Goal: Information Seeking & Learning: Learn about a topic

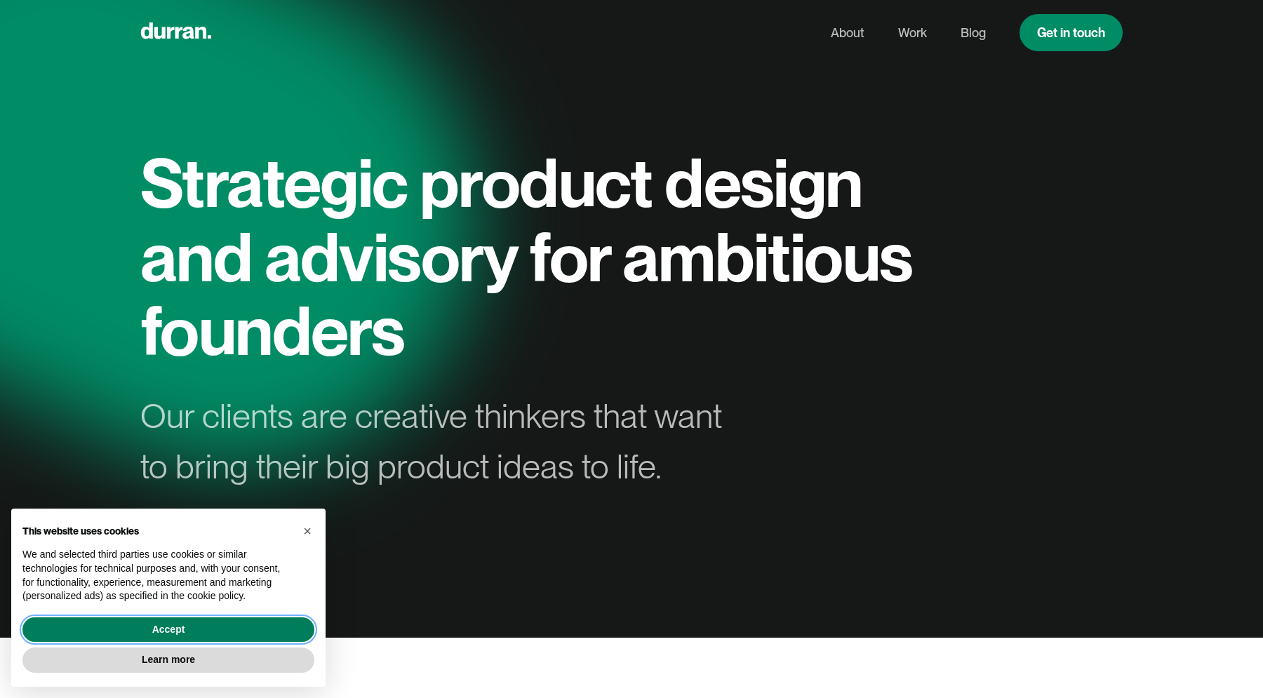
click at [112, 633] on button "Accept" at bounding box center [168, 629] width 292 height 25
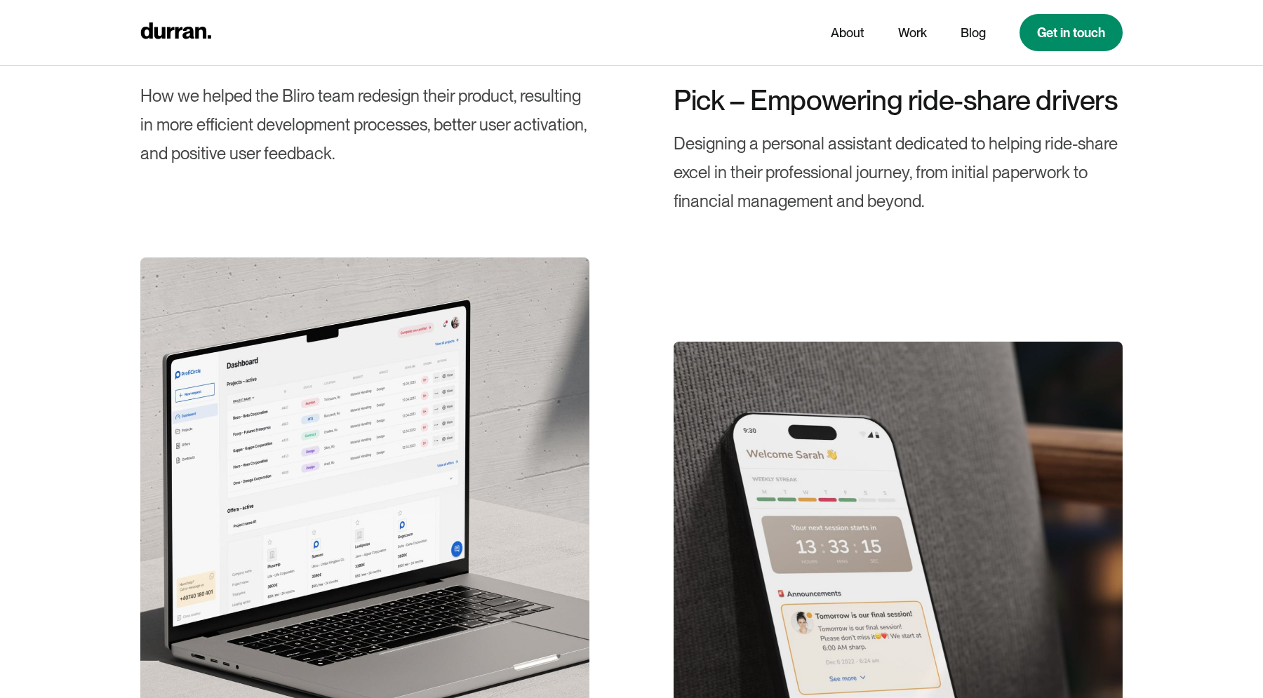
scroll to position [3077, 0]
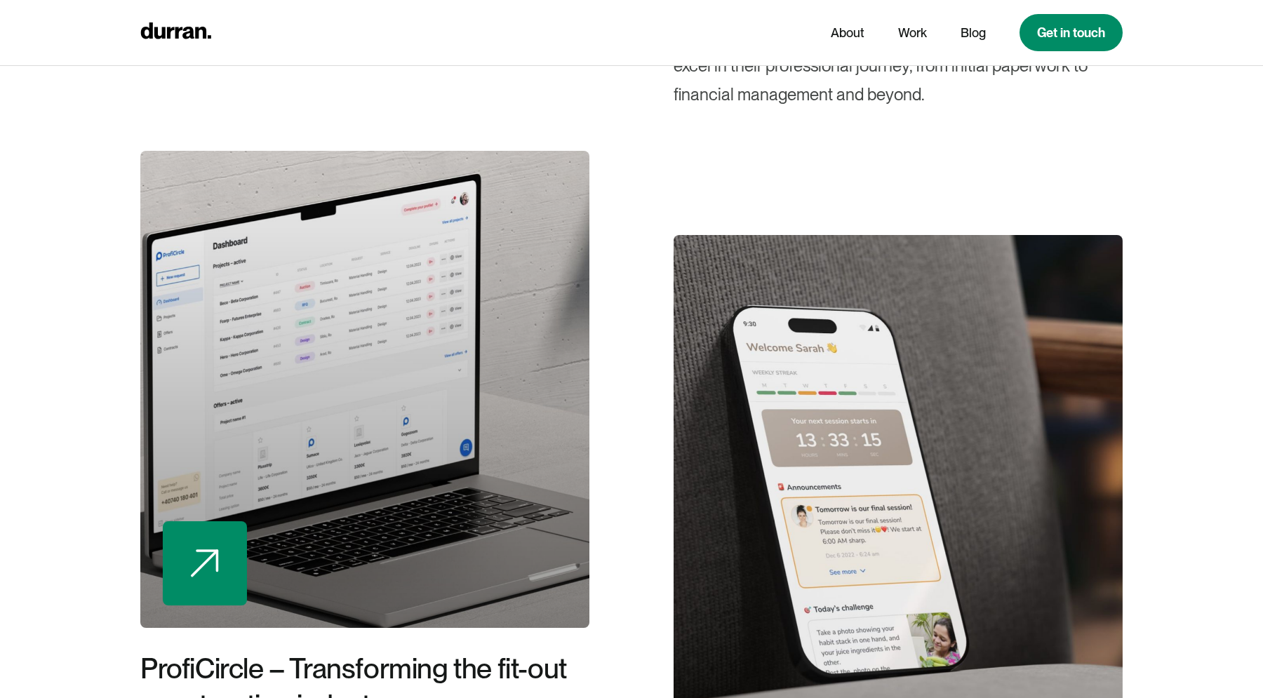
click at [446, 396] on div at bounding box center [364, 389] width 449 height 477
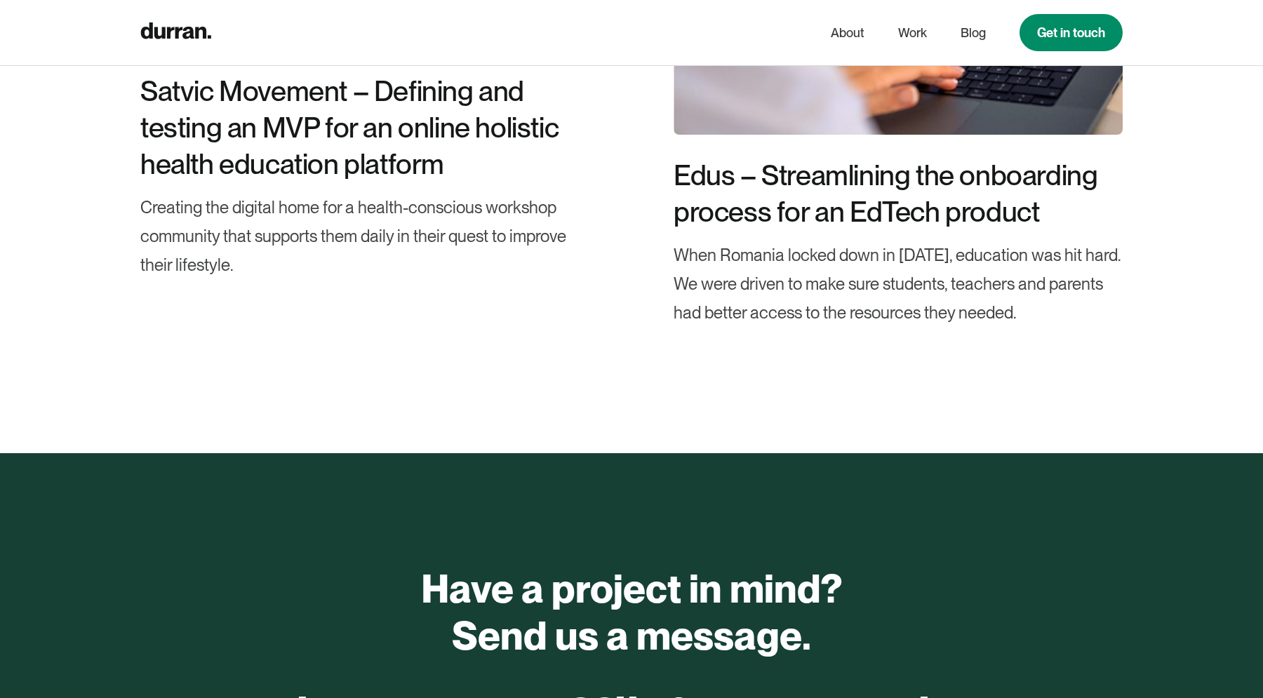
scroll to position [12054, 0]
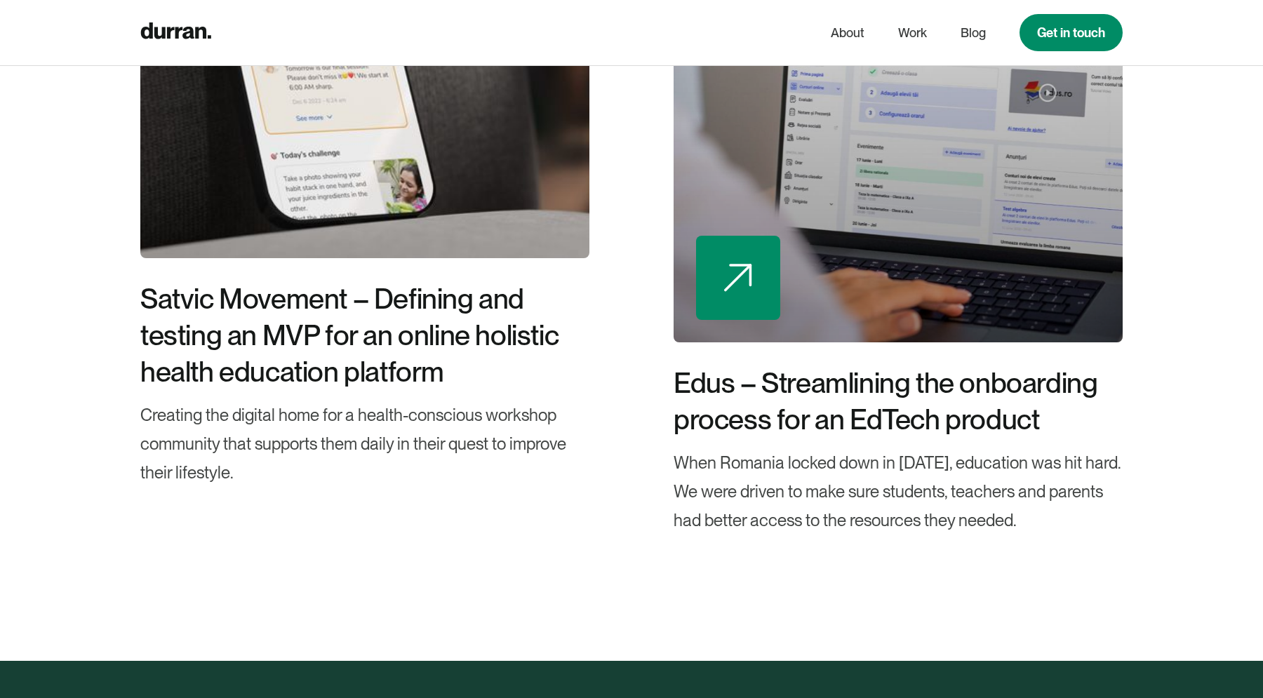
click at [868, 339] on div at bounding box center [897, 103] width 449 height 477
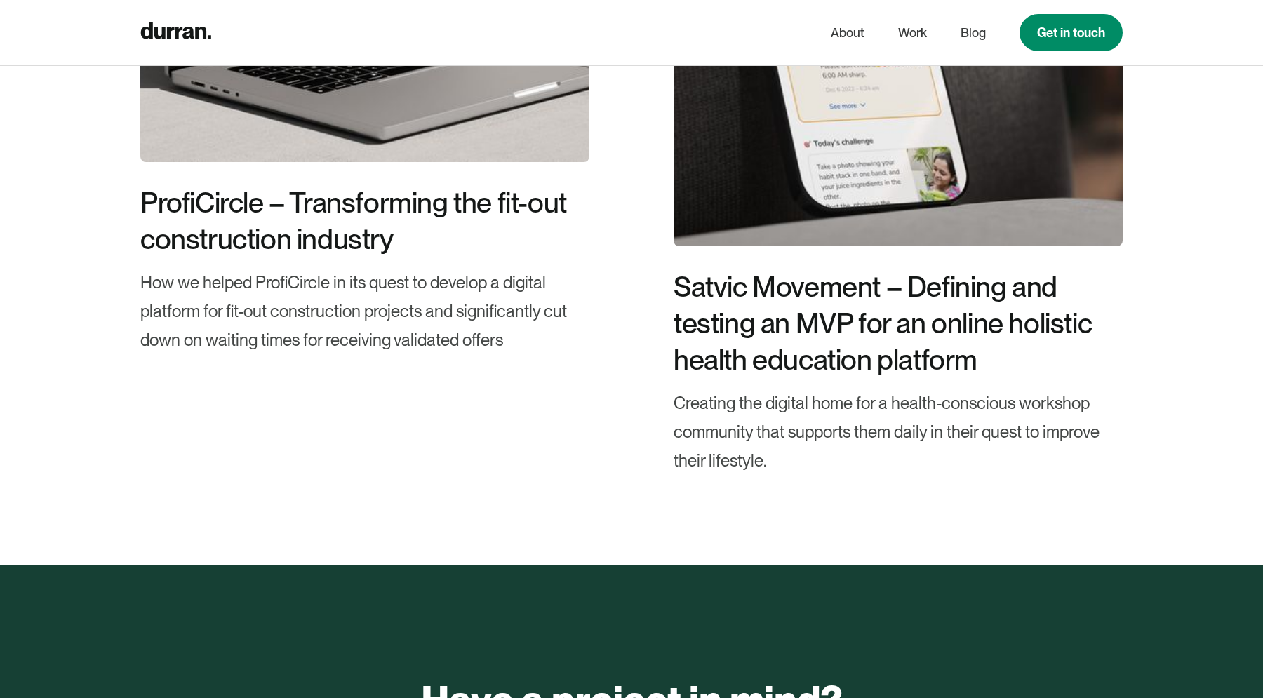
scroll to position [11286, 0]
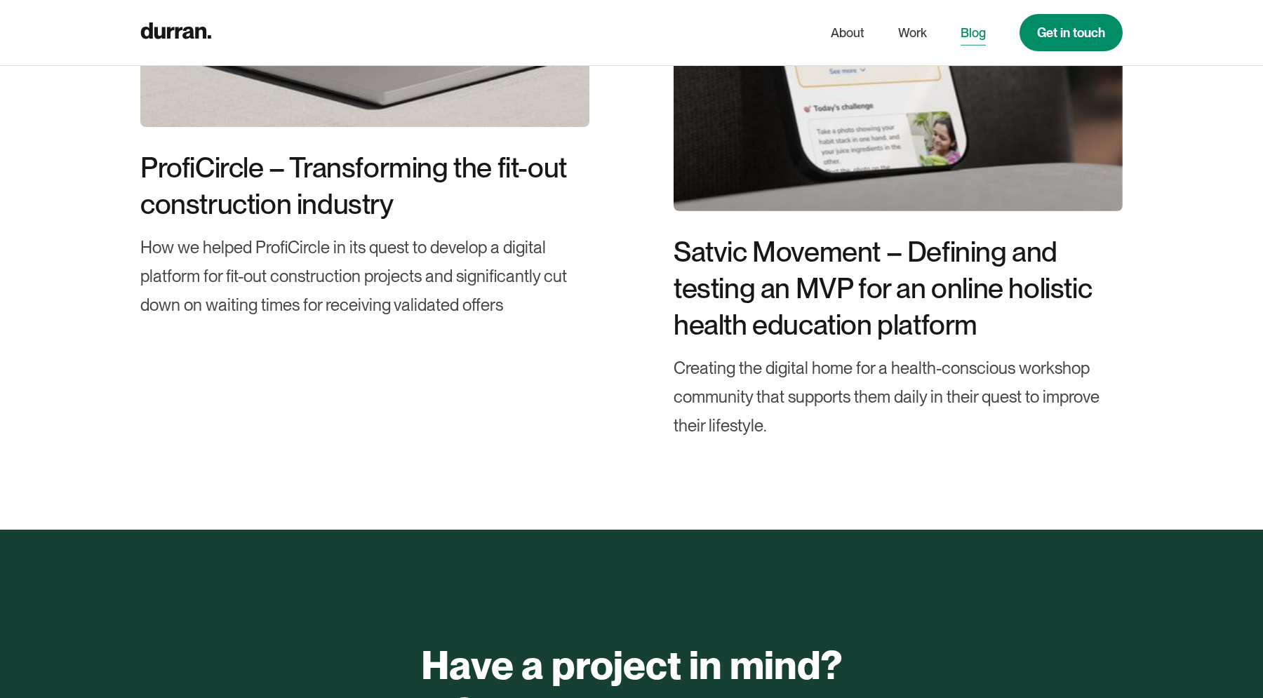
click at [976, 26] on link "Blog" at bounding box center [972, 33] width 25 height 27
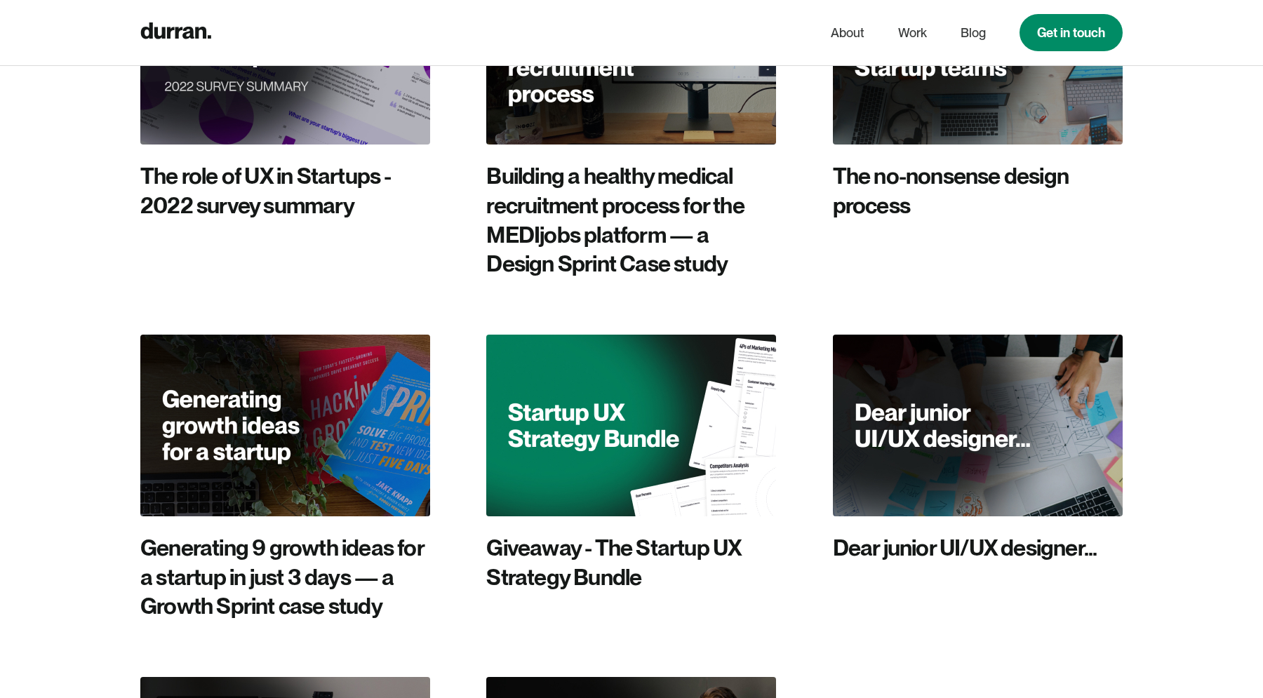
scroll to position [3207, 0]
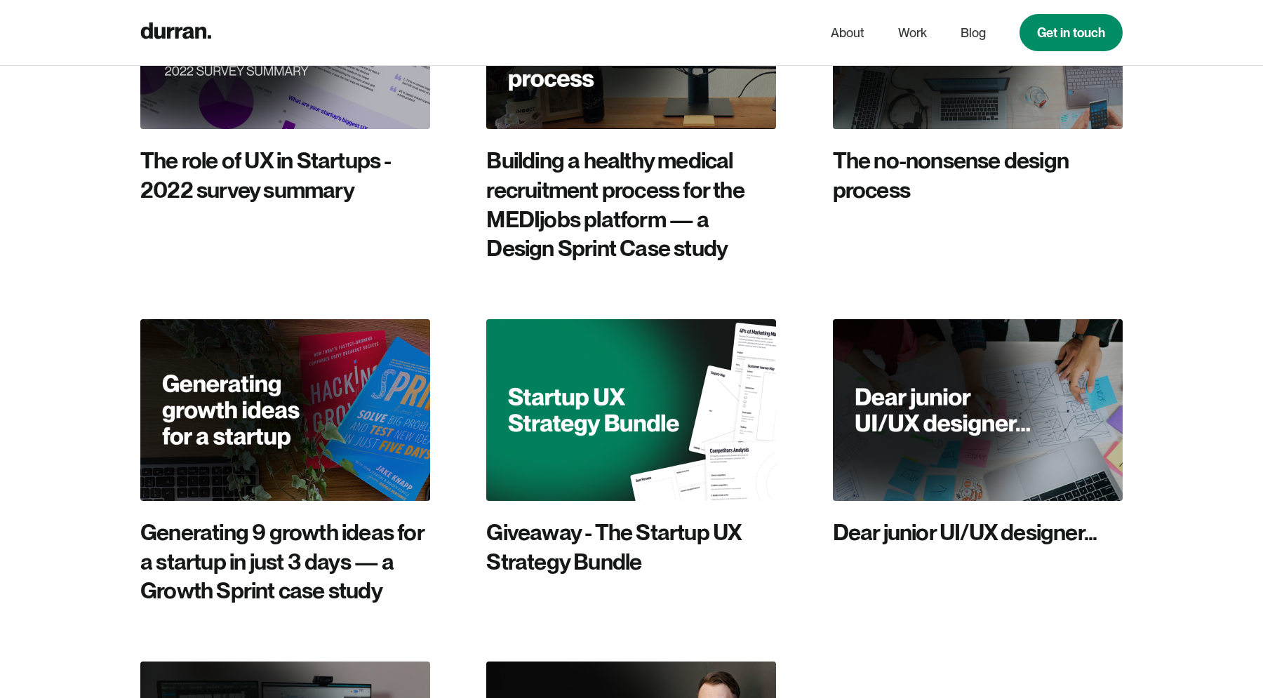
click at [632, 319] on img at bounding box center [631, 410] width 290 height 182
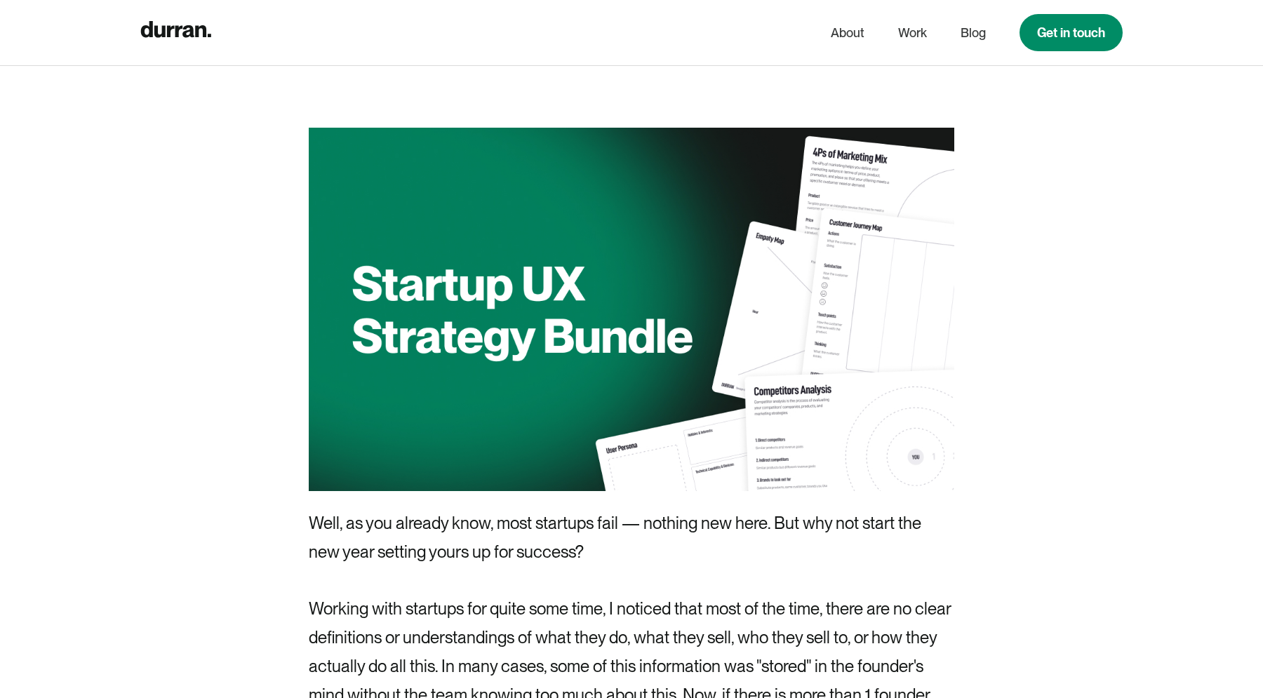
scroll to position [419, 0]
